Goal: Contribute content

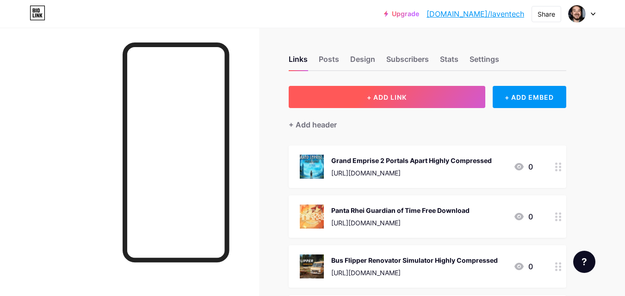
click at [381, 93] on span "+ ADD LINK" at bounding box center [387, 97] width 40 height 8
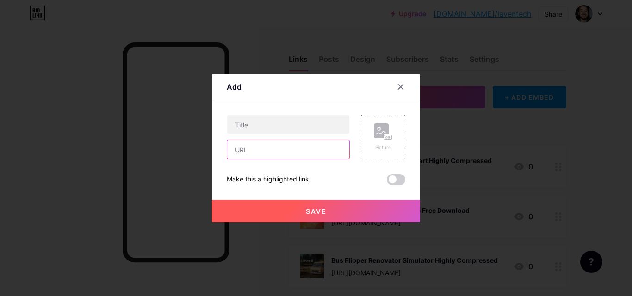
drag, startPoint x: 318, startPoint y: 149, endPoint x: 343, endPoint y: 147, distance: 24.6
click at [318, 149] on input "text" at bounding box center [288, 150] width 122 height 18
paste input "[URL][DOMAIN_NAME]"
type input "[URL][DOMAIN_NAME]"
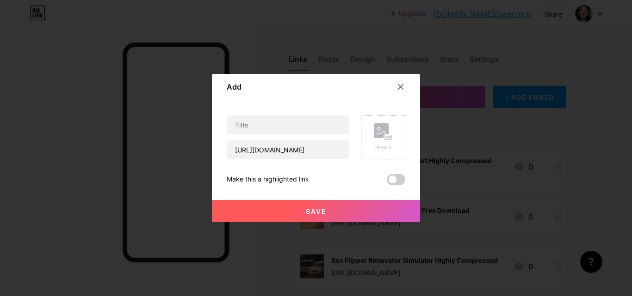
click at [385, 134] on rect at bounding box center [381, 130] width 15 height 15
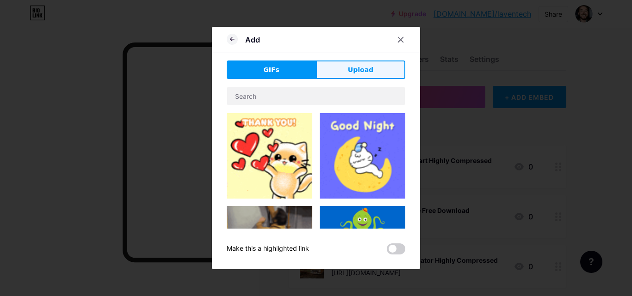
click at [336, 75] on button "Upload" at bounding box center [360, 70] width 89 height 18
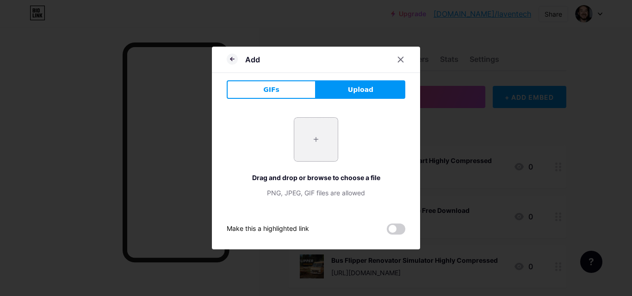
click at [325, 134] on input "file" at bounding box center [315, 139] width 43 height 43
type input "C:\fakepath\1_1_11zon_1_11zon.webp"
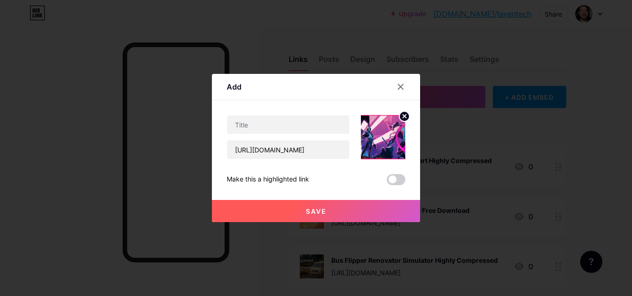
click at [300, 135] on div "[URL][DOMAIN_NAME]" at bounding box center [288, 137] width 123 height 44
click at [295, 127] on input "text" at bounding box center [288, 125] width 122 height 18
paste input "Tokyo Underground Killer PC Game Free Download Compressed"
drag, startPoint x: 256, startPoint y: 128, endPoint x: 481, endPoint y: 127, distance: 225.2
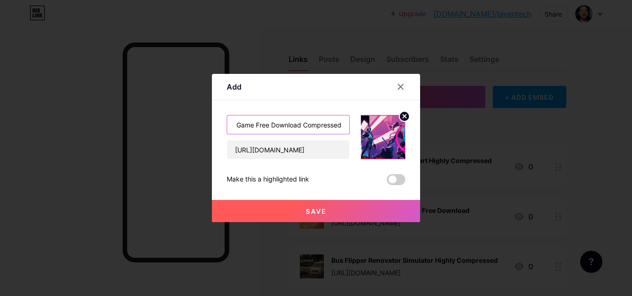
click at [481, 127] on div "Add Content YouTube Play YouTube video without leaving your page. ADD Vimeo Pla…" at bounding box center [316, 148] width 632 height 296
type input "Tokyo Underground Killer PC Game"
click at [336, 210] on button "Save" at bounding box center [316, 211] width 208 height 22
